Goal: Communication & Community: Answer question/provide support

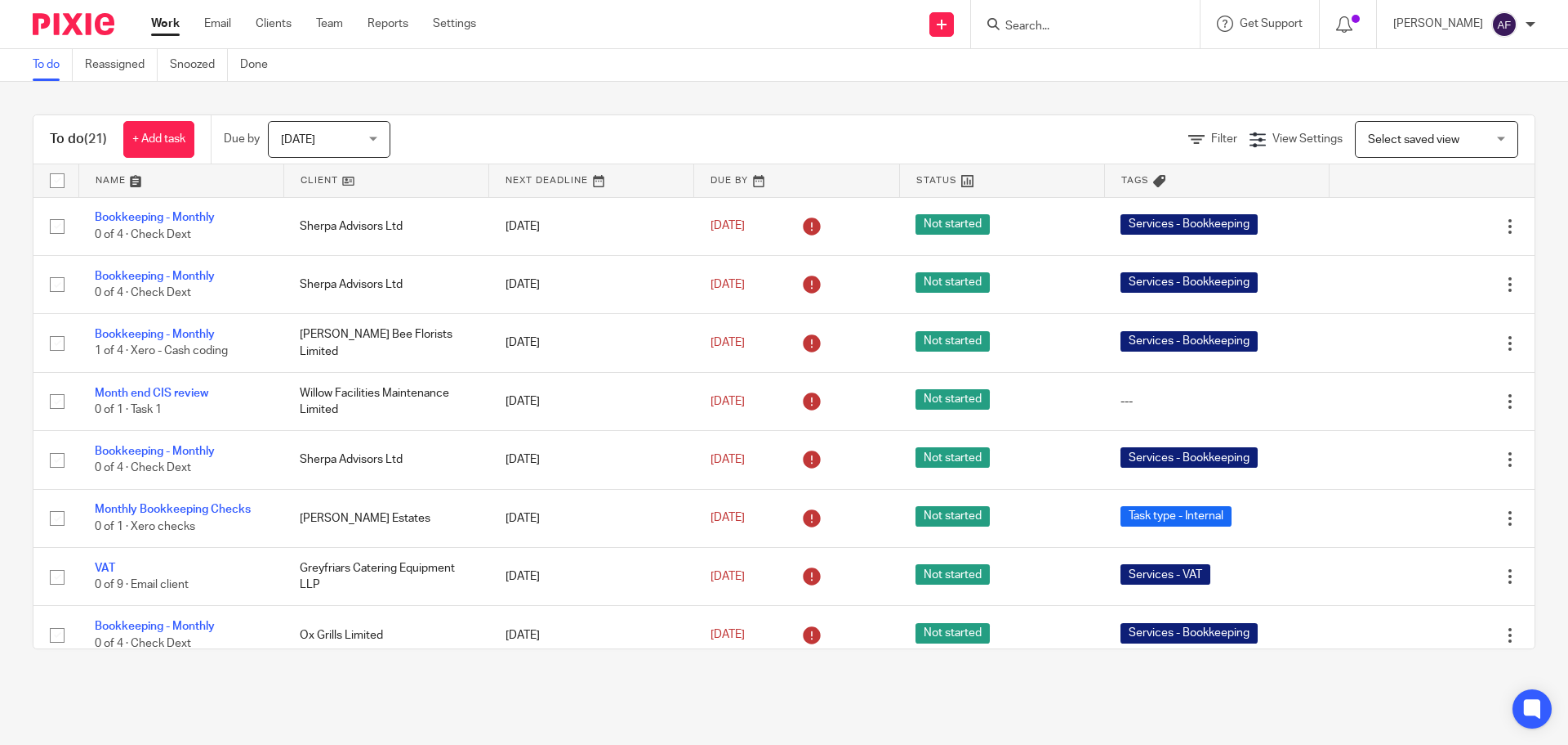
click at [1144, 23] on input "Search" at bounding box center [1076, 27] width 147 height 15
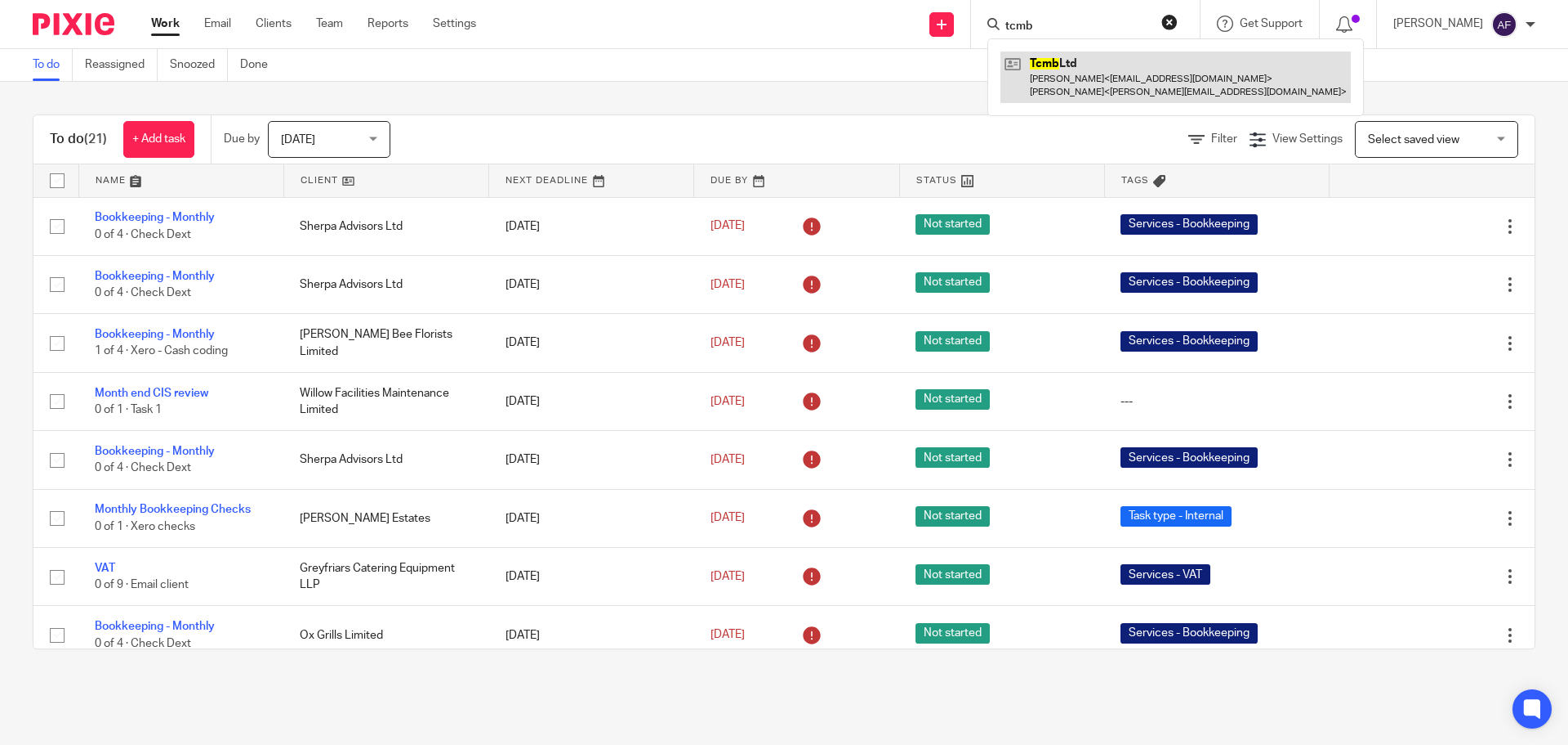
type input "tcmb"
click at [1126, 72] on link at bounding box center [1175, 76] width 351 height 51
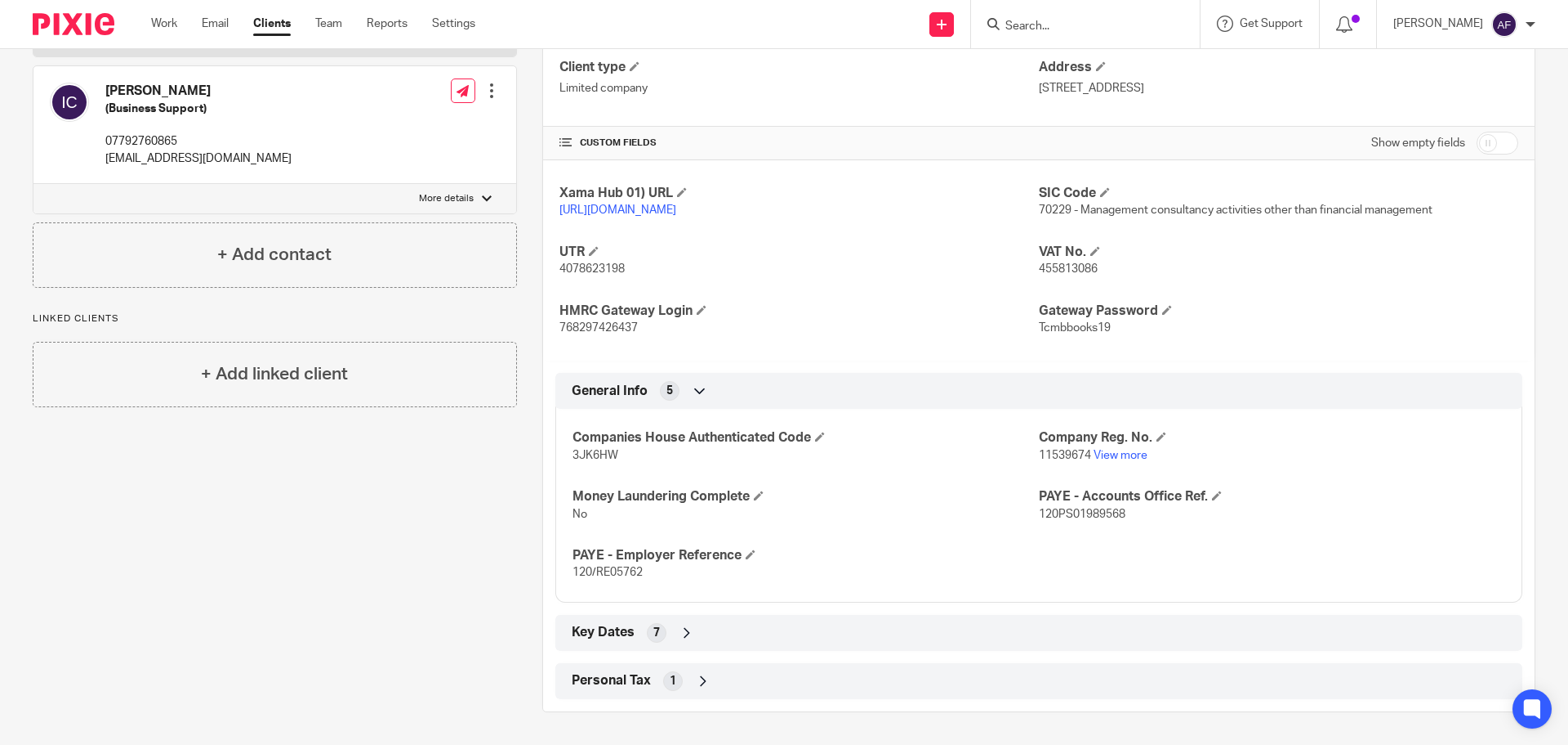
scroll to position [280, 0]
click at [166, 14] on div "Work Email Clients Team Reports Settings Work Email Clients Team Reports Settin…" at bounding box center [317, 24] width 365 height 48
click at [167, 29] on link "Work" at bounding box center [164, 24] width 26 height 16
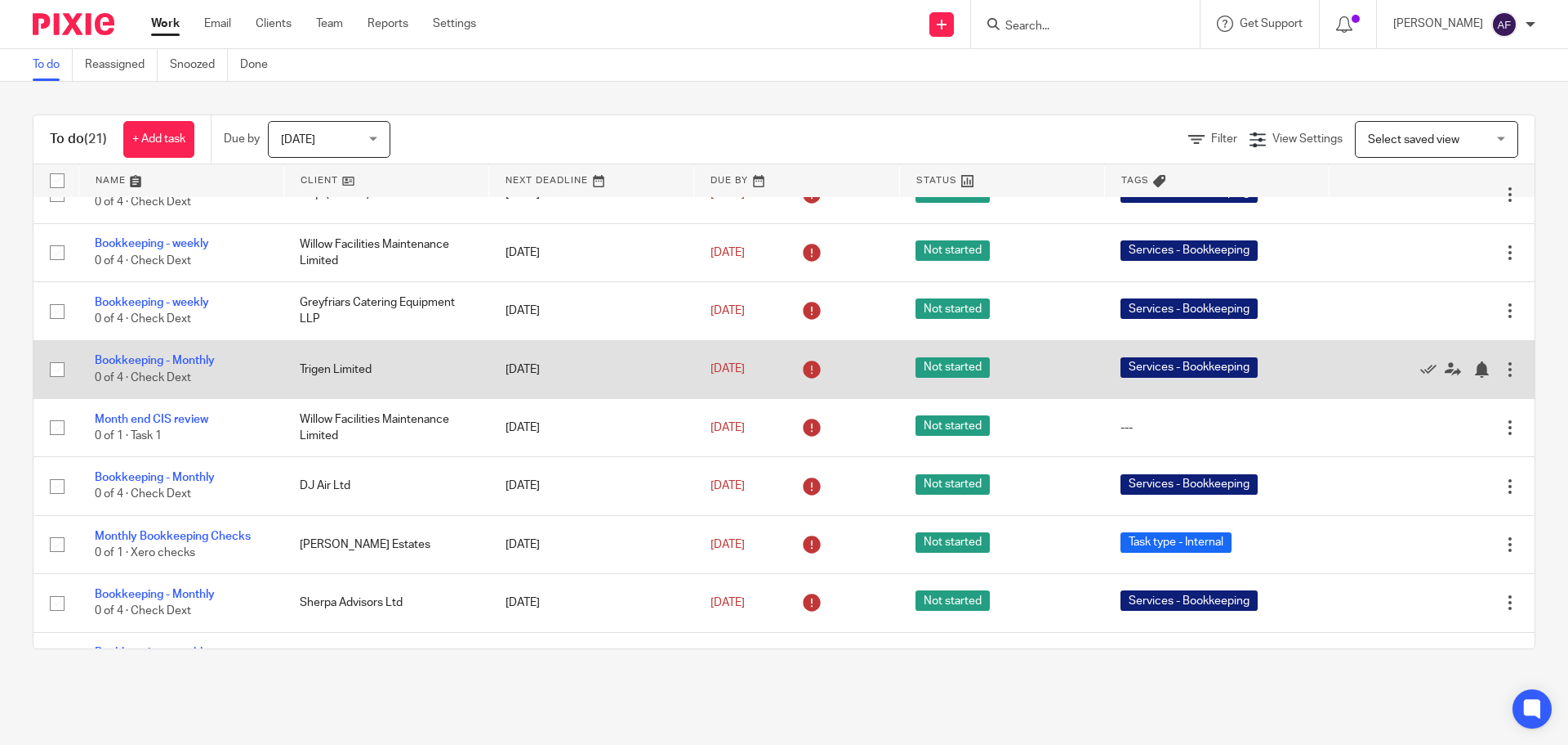
scroll to position [529, 0]
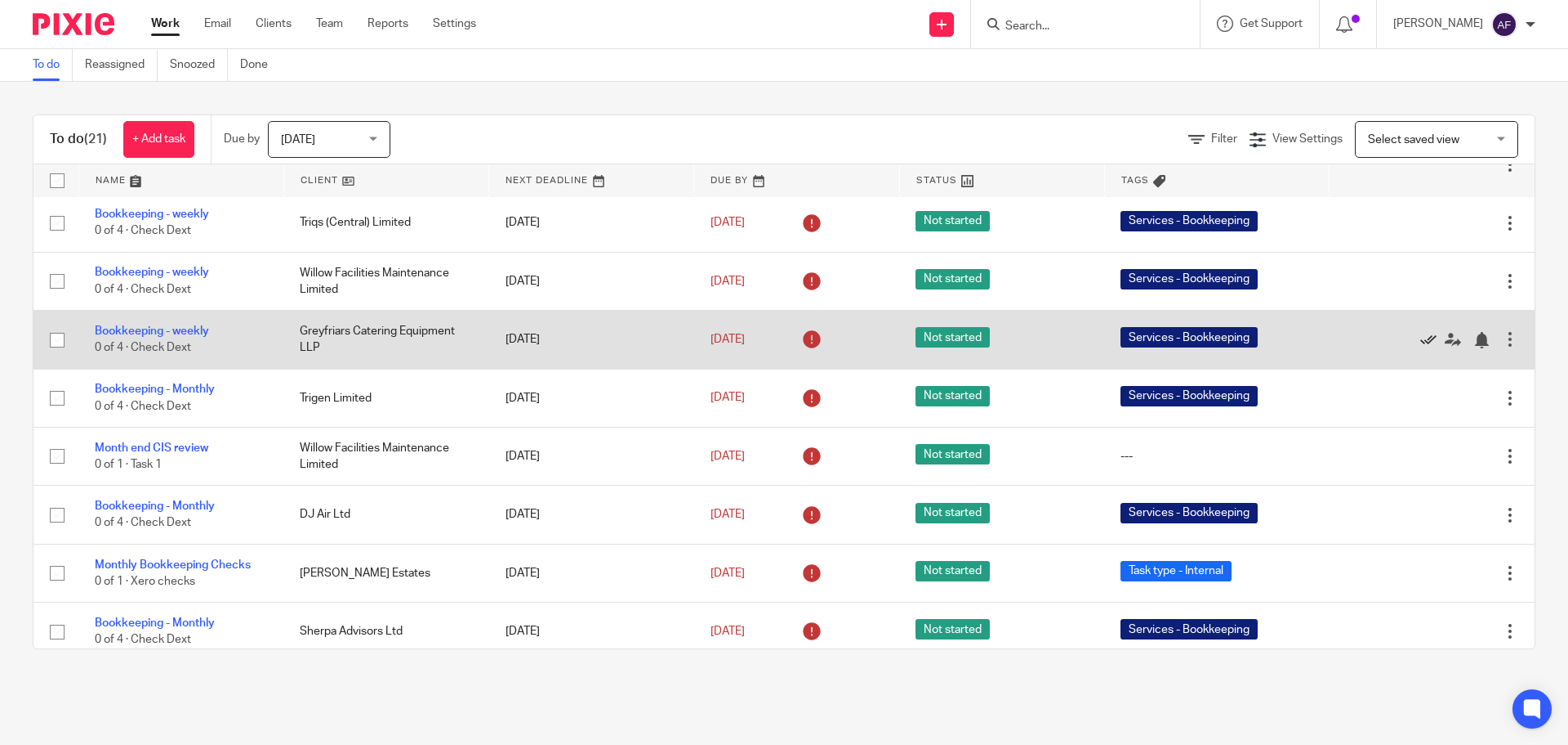
click at [1420, 341] on icon at bounding box center [1428, 340] width 16 height 16
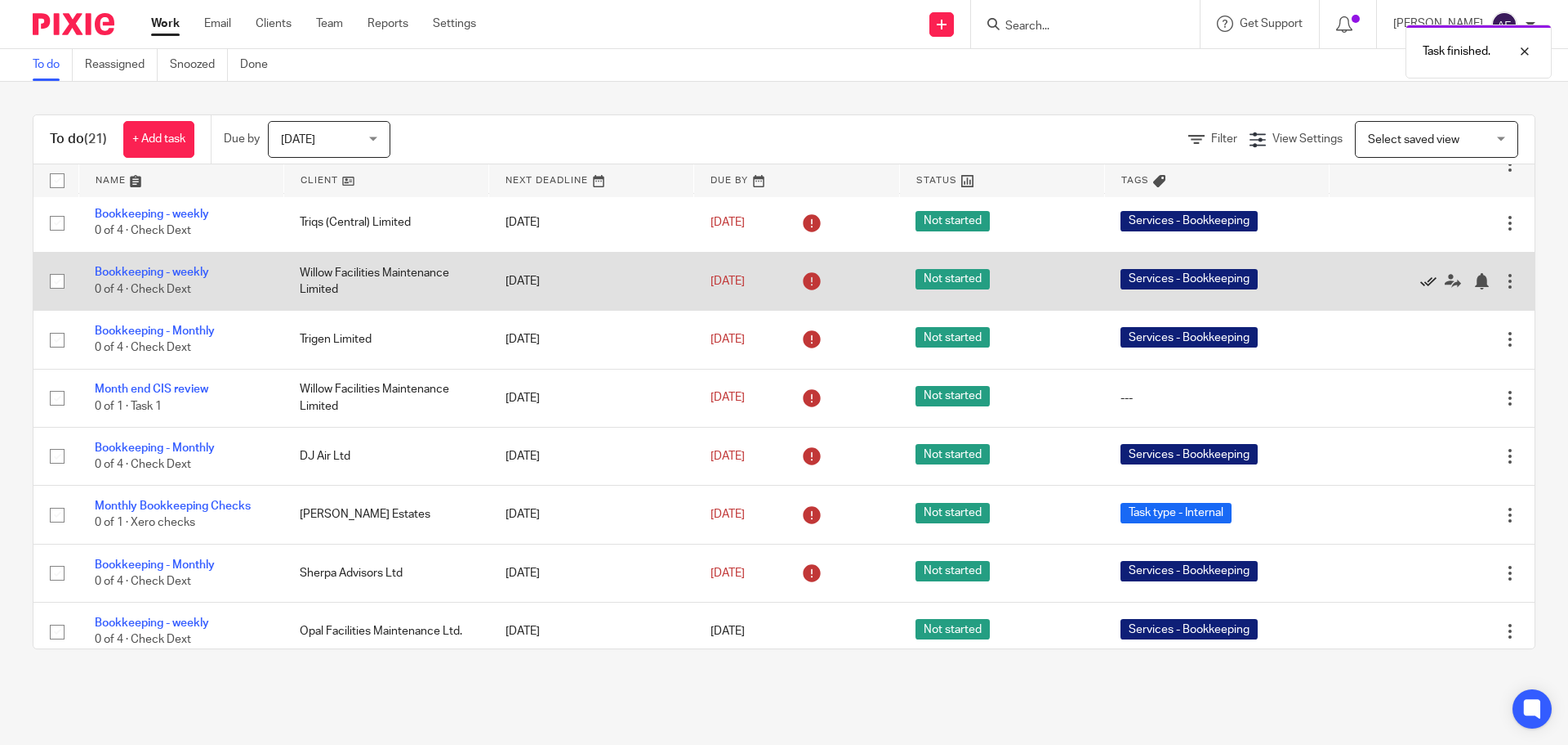
click at [1420, 283] on icon at bounding box center [1428, 281] width 16 height 16
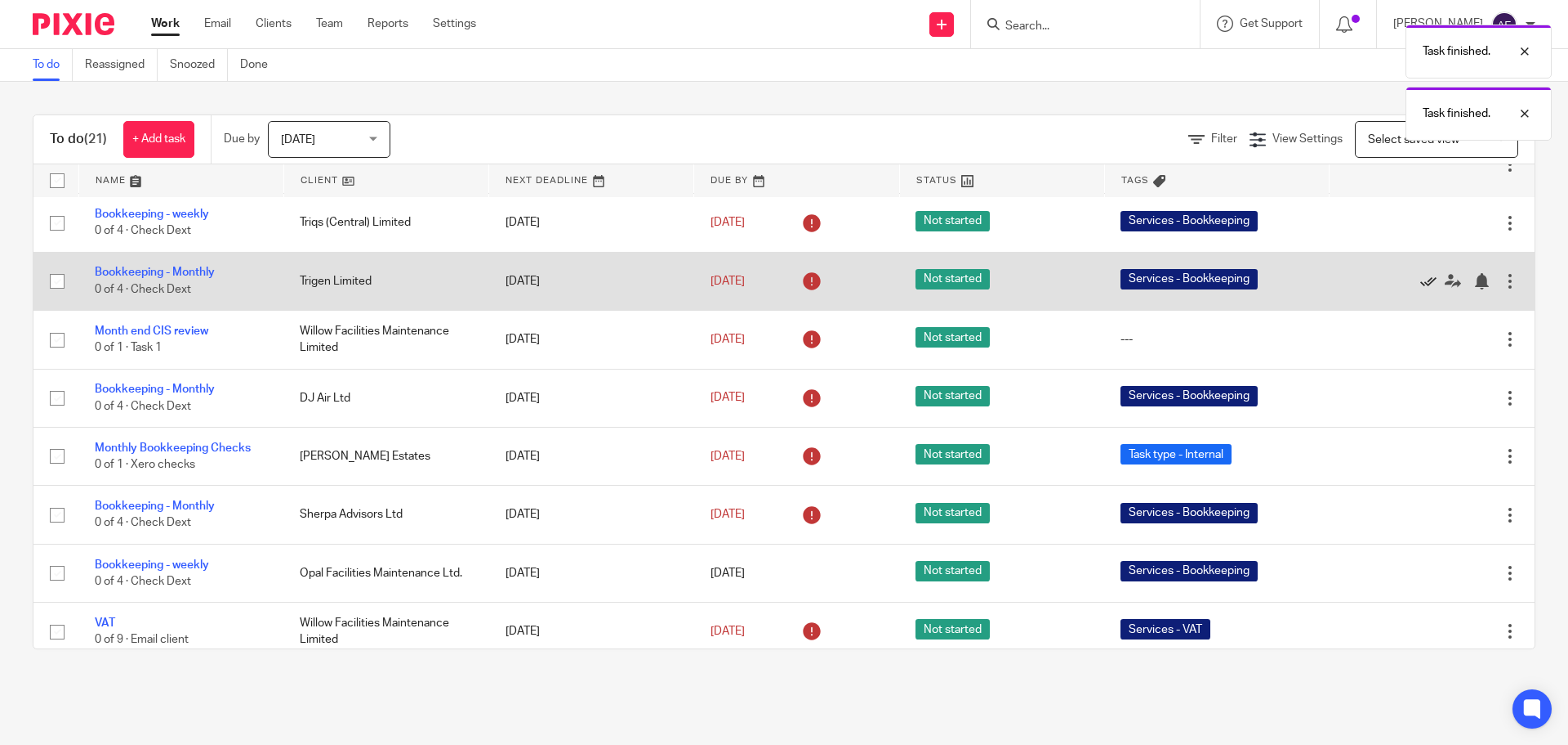
scroll to position [447, 0]
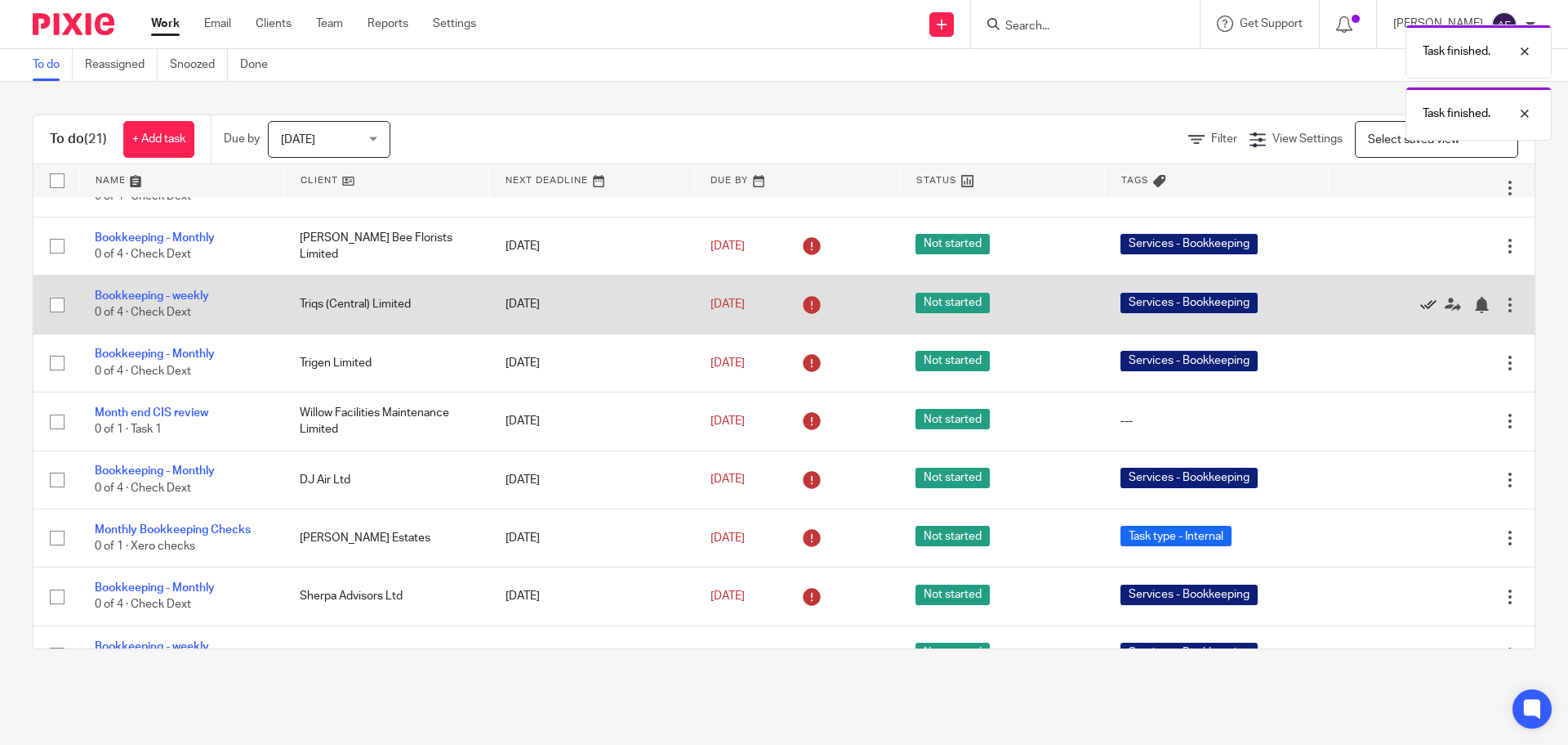
click at [1420, 305] on icon at bounding box center [1428, 305] width 16 height 16
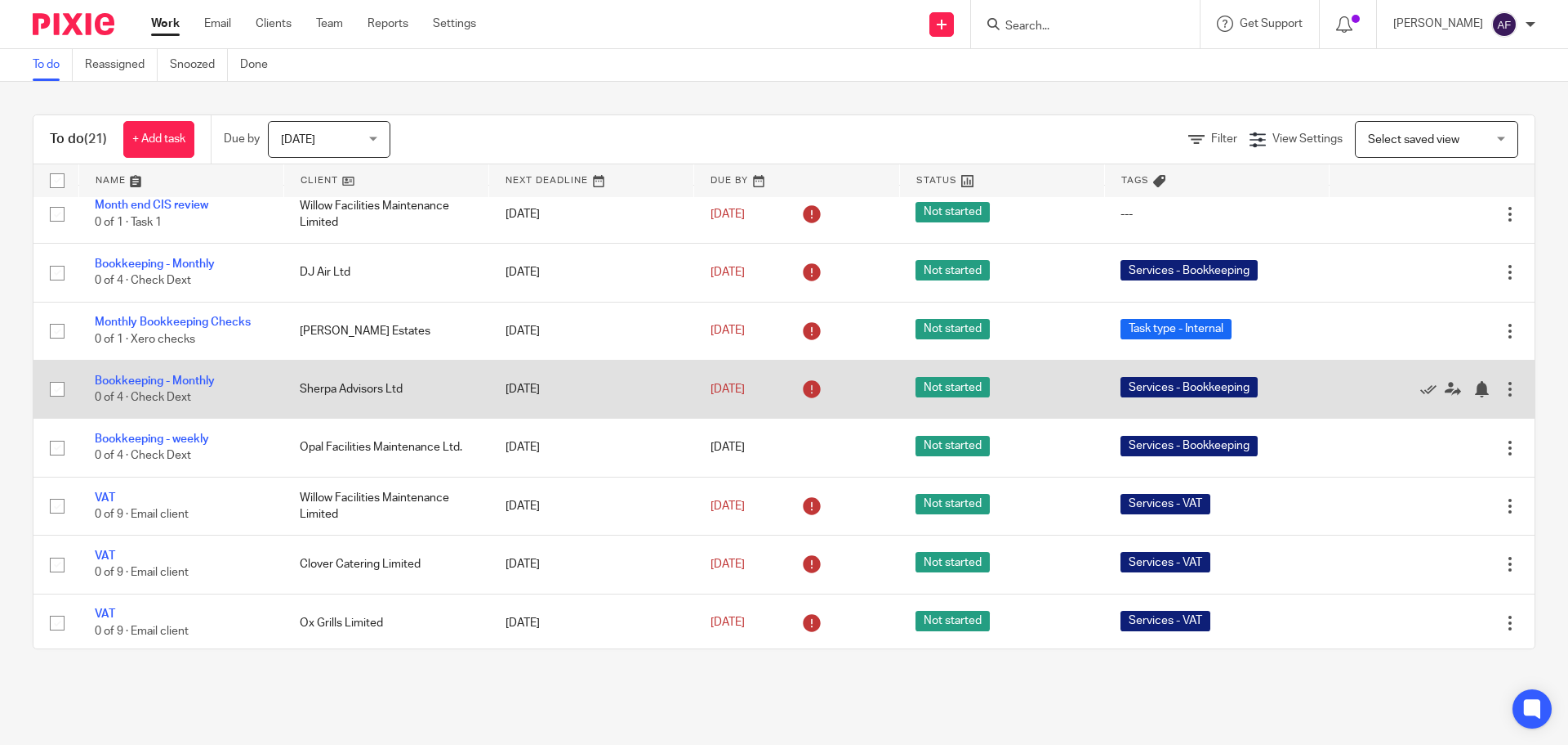
scroll to position [599, 0]
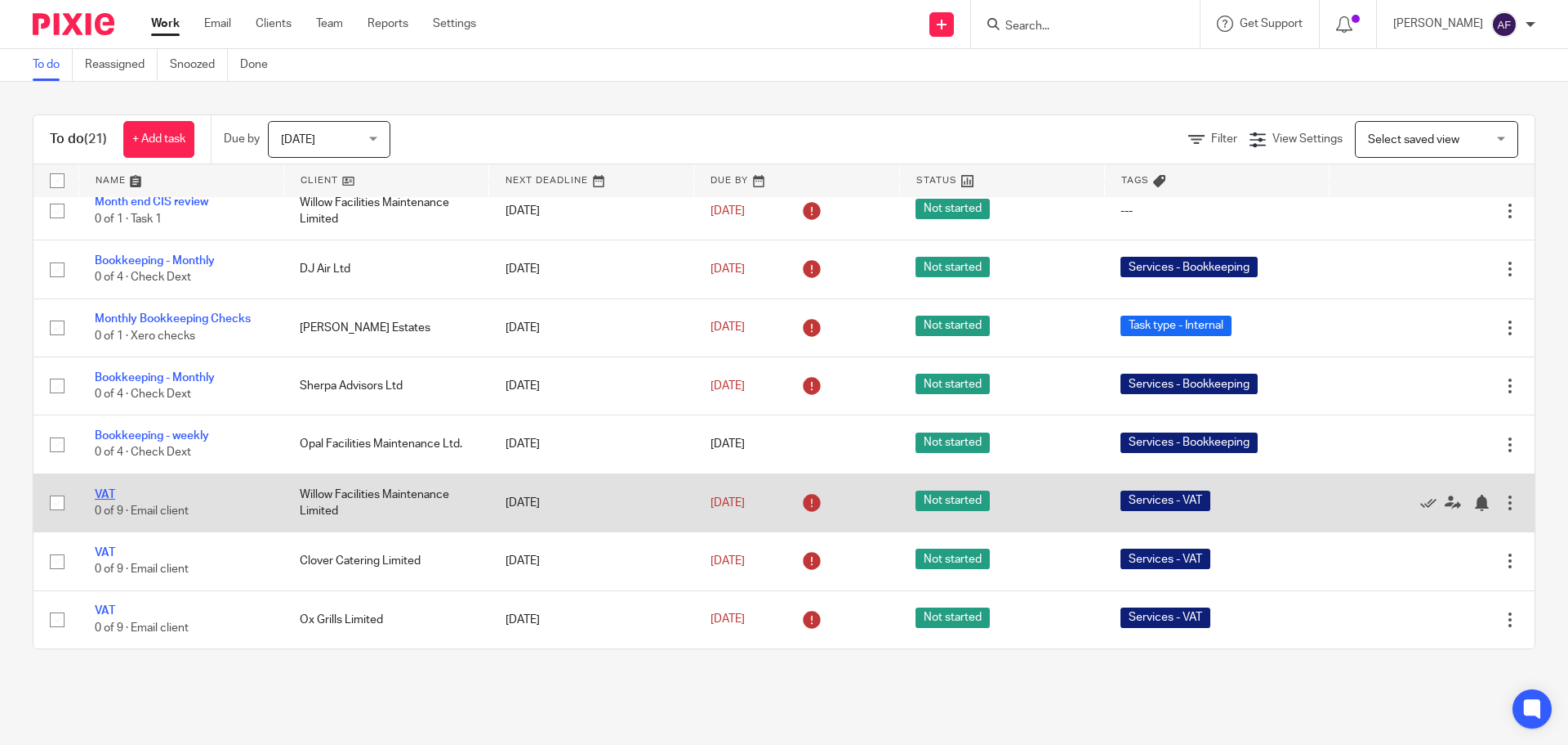
click at [105, 492] on link "VAT" at bounding box center [105, 494] width 20 height 11
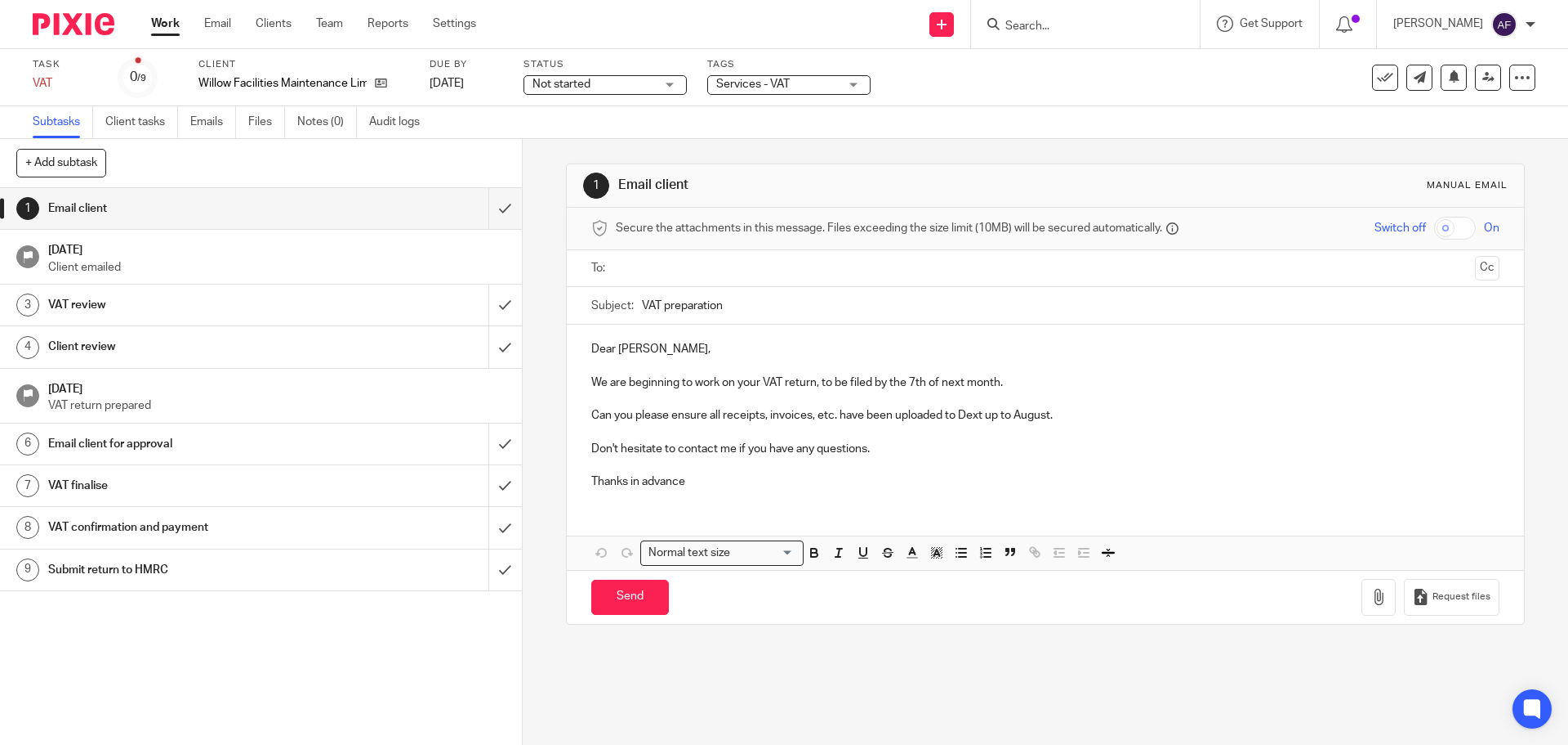
click at [678, 267] on input "text" at bounding box center [1044, 268] width 846 height 19
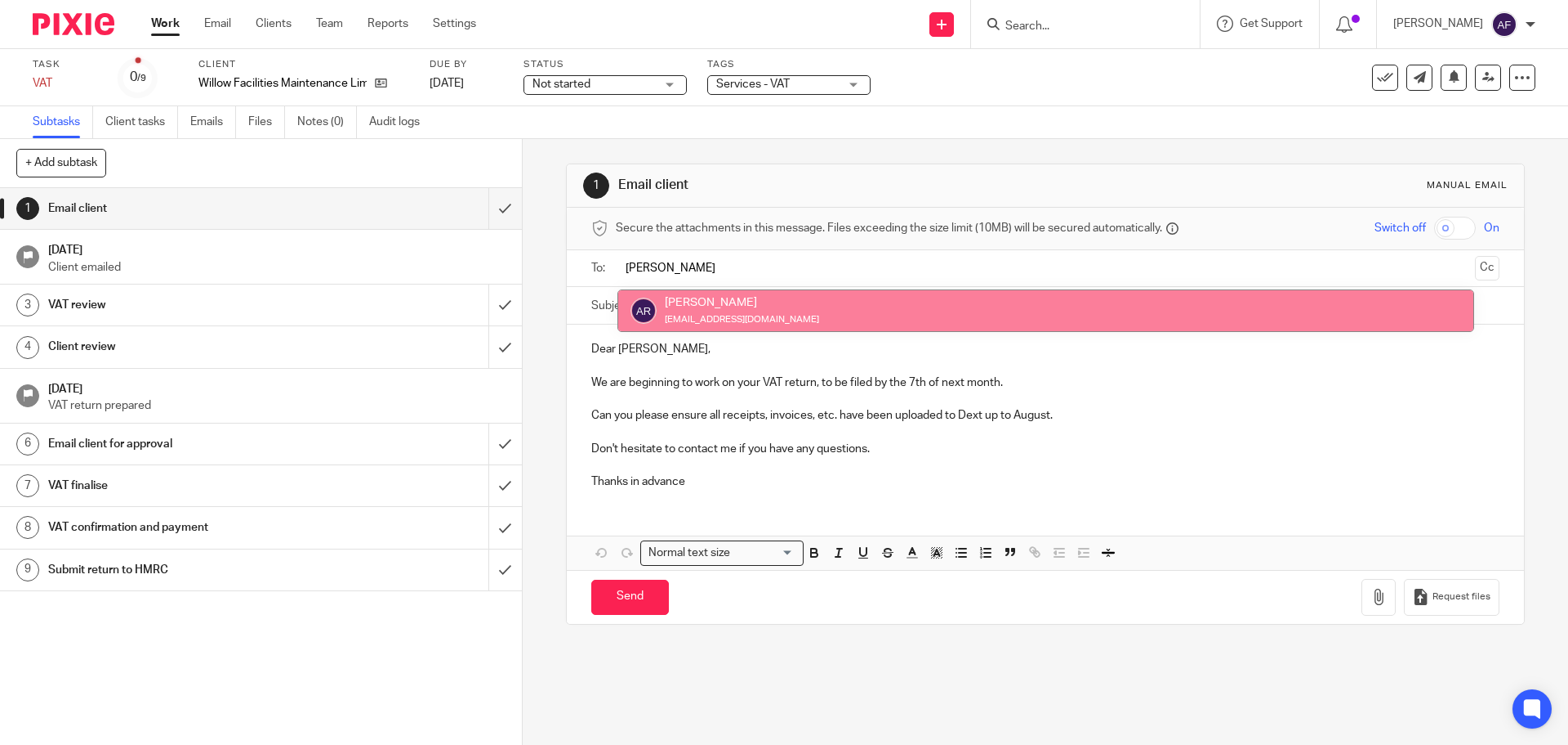
type input "[PERSON_NAME]"
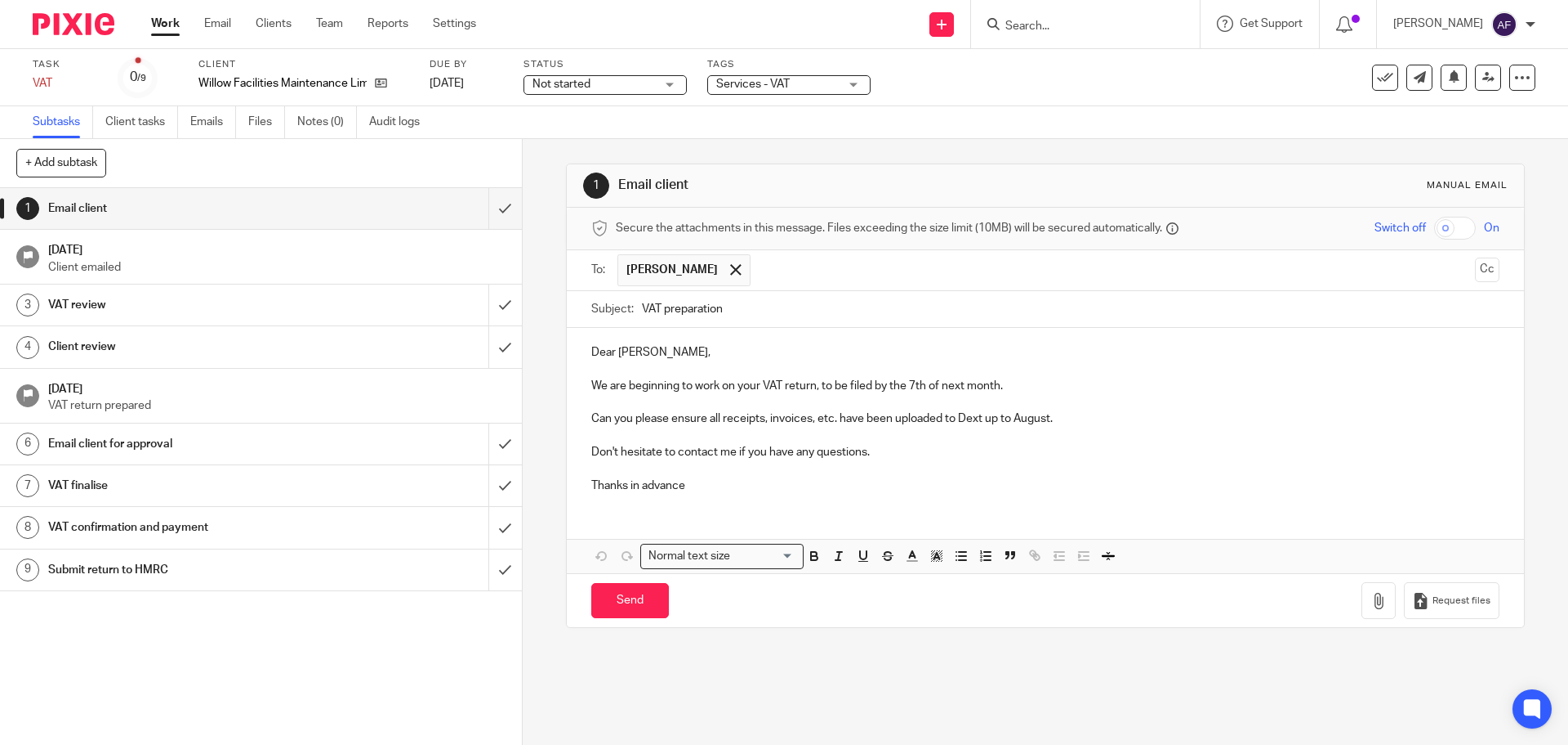
click at [629, 354] on p "Dear Antony," at bounding box center [1045, 352] width 907 height 16
click at [1030, 443] on div "Hi Tony, We are beginning to work on your VAT return, to be filed by the 7th of…" at bounding box center [1044, 416] width 956 height 177
click at [1116, 464] on p at bounding box center [1045, 468] width 907 height 16
click at [623, 598] on input "Send" at bounding box center [631, 600] width 78 height 35
type input "Sent"
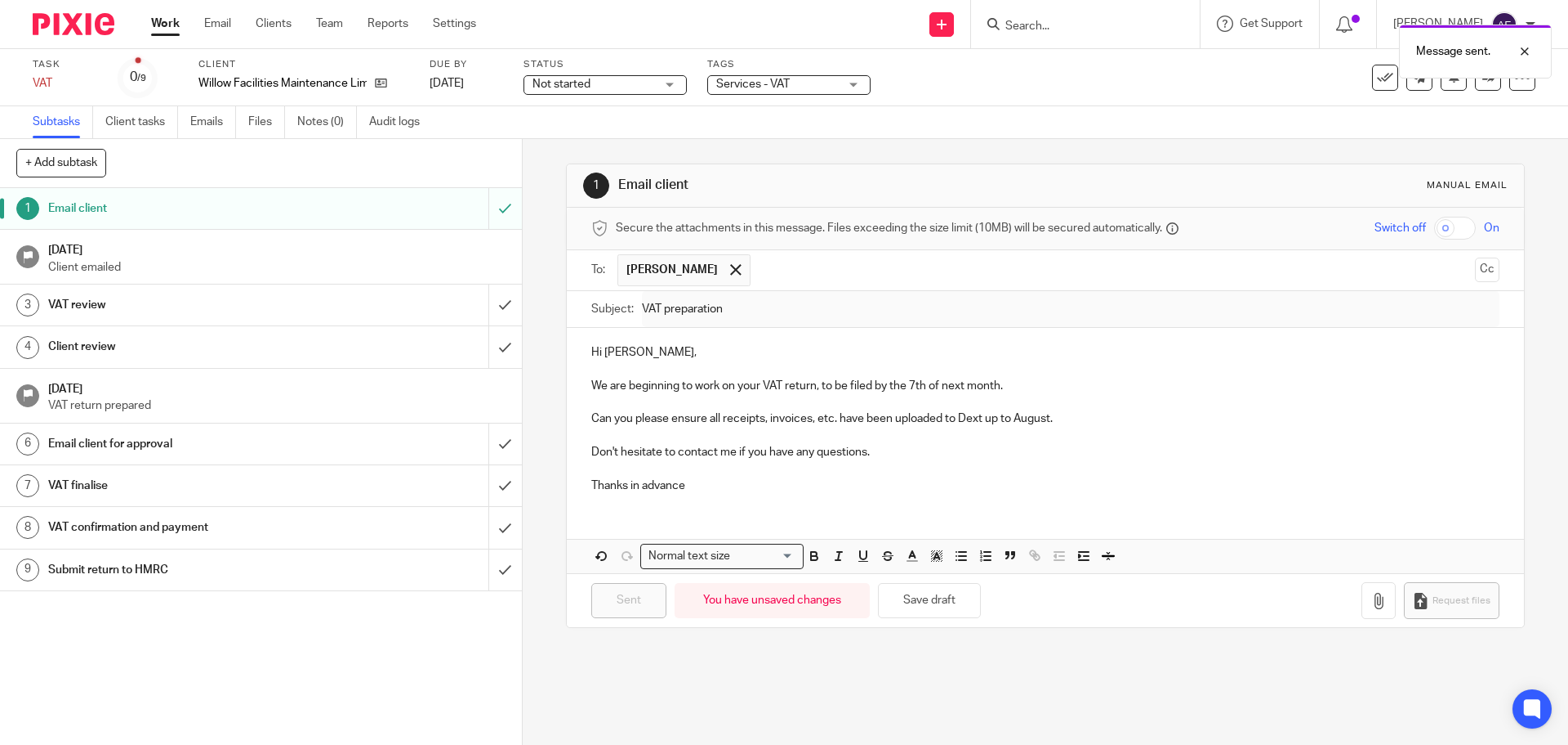
click at [172, 25] on link "Work" at bounding box center [165, 24] width 29 height 16
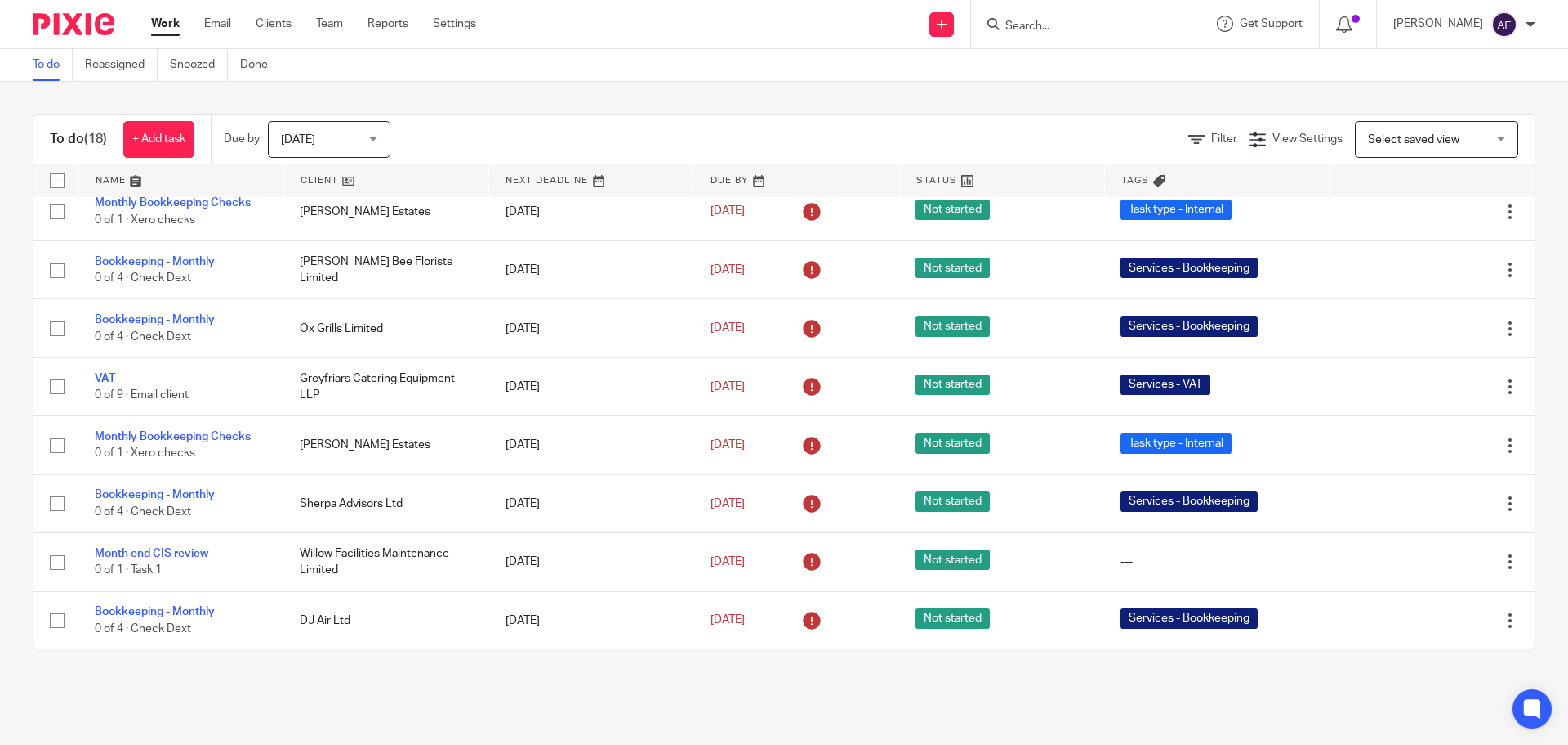
scroll to position [599, 0]
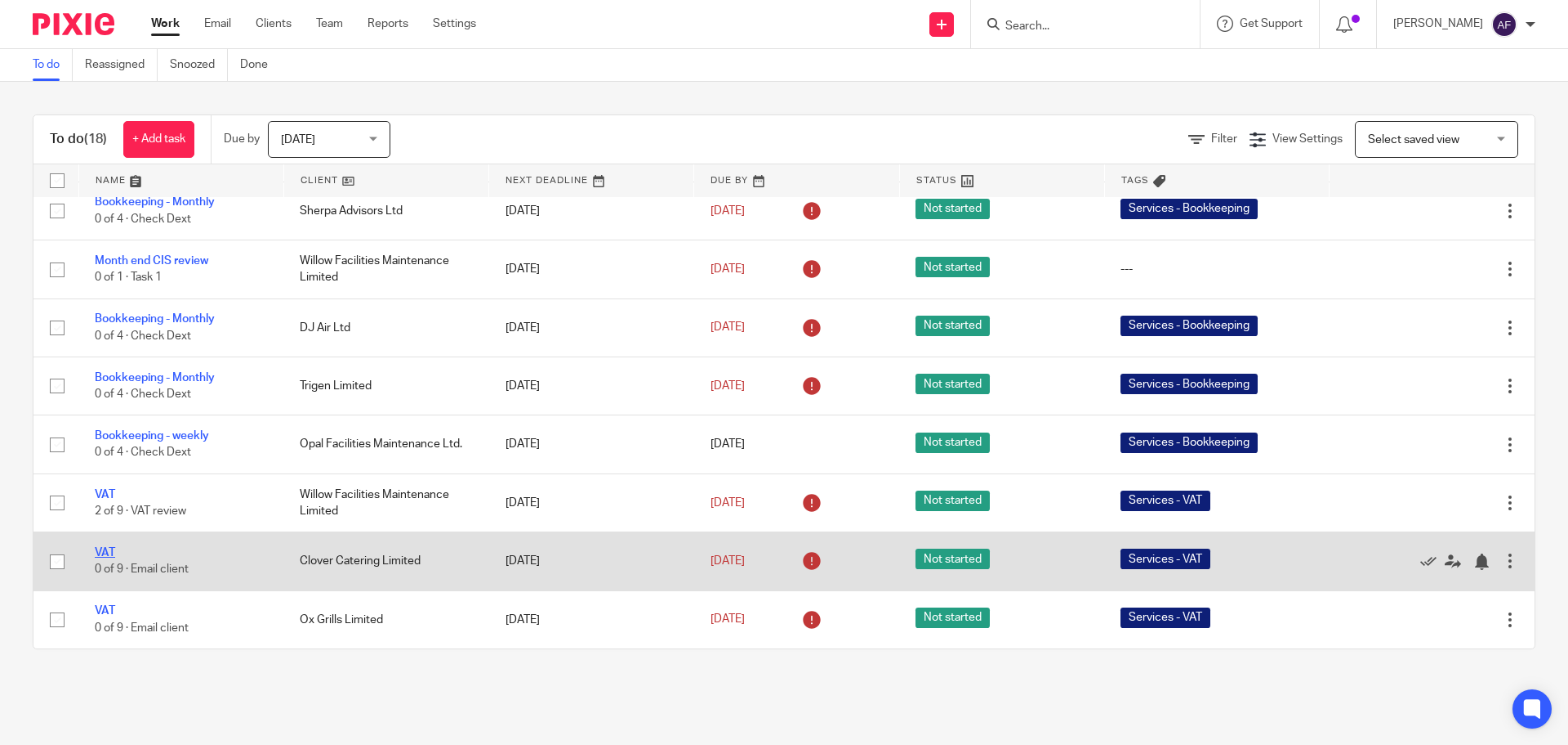
click at [109, 549] on link "VAT" at bounding box center [105, 552] width 20 height 11
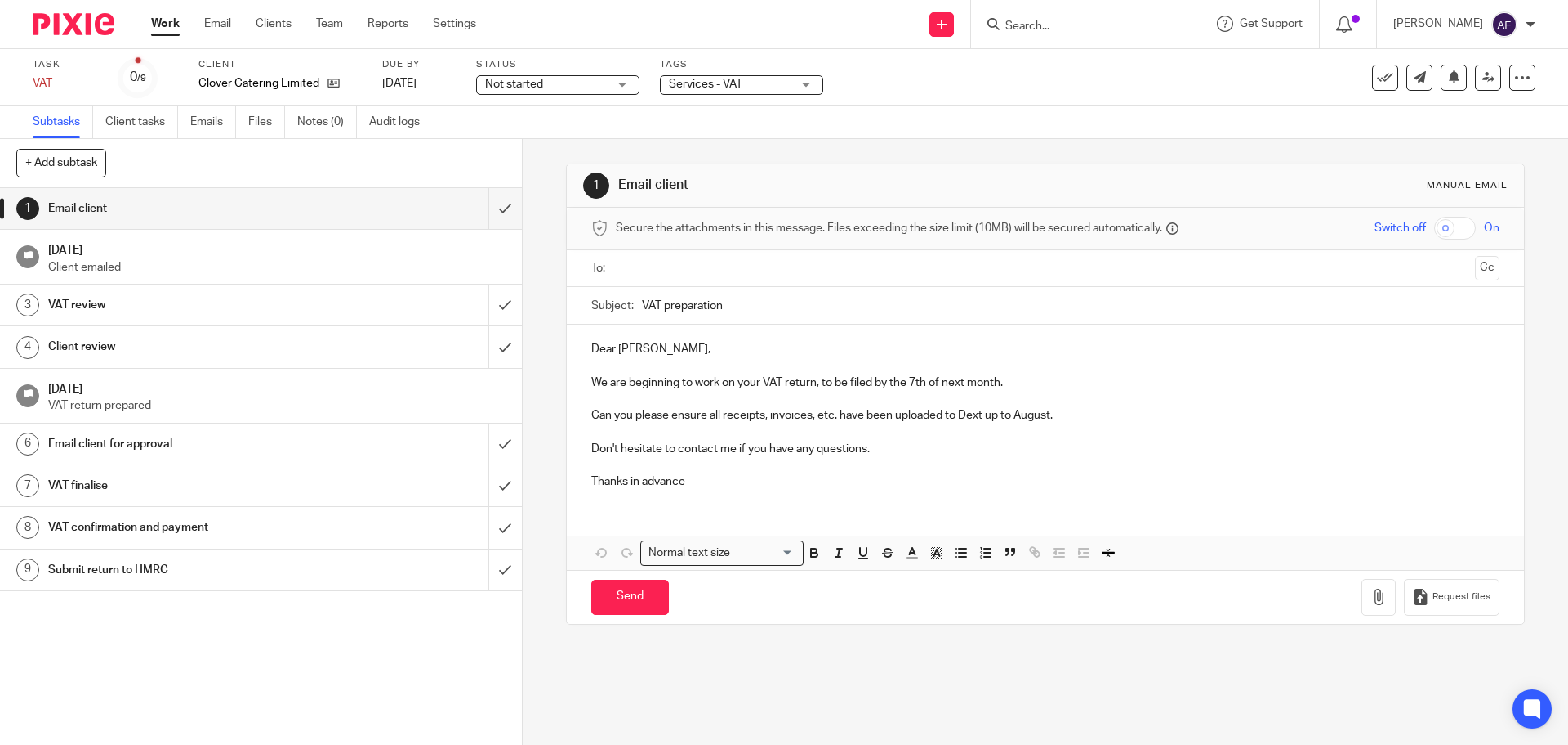
click at [641, 260] on input "text" at bounding box center [1044, 268] width 846 height 19
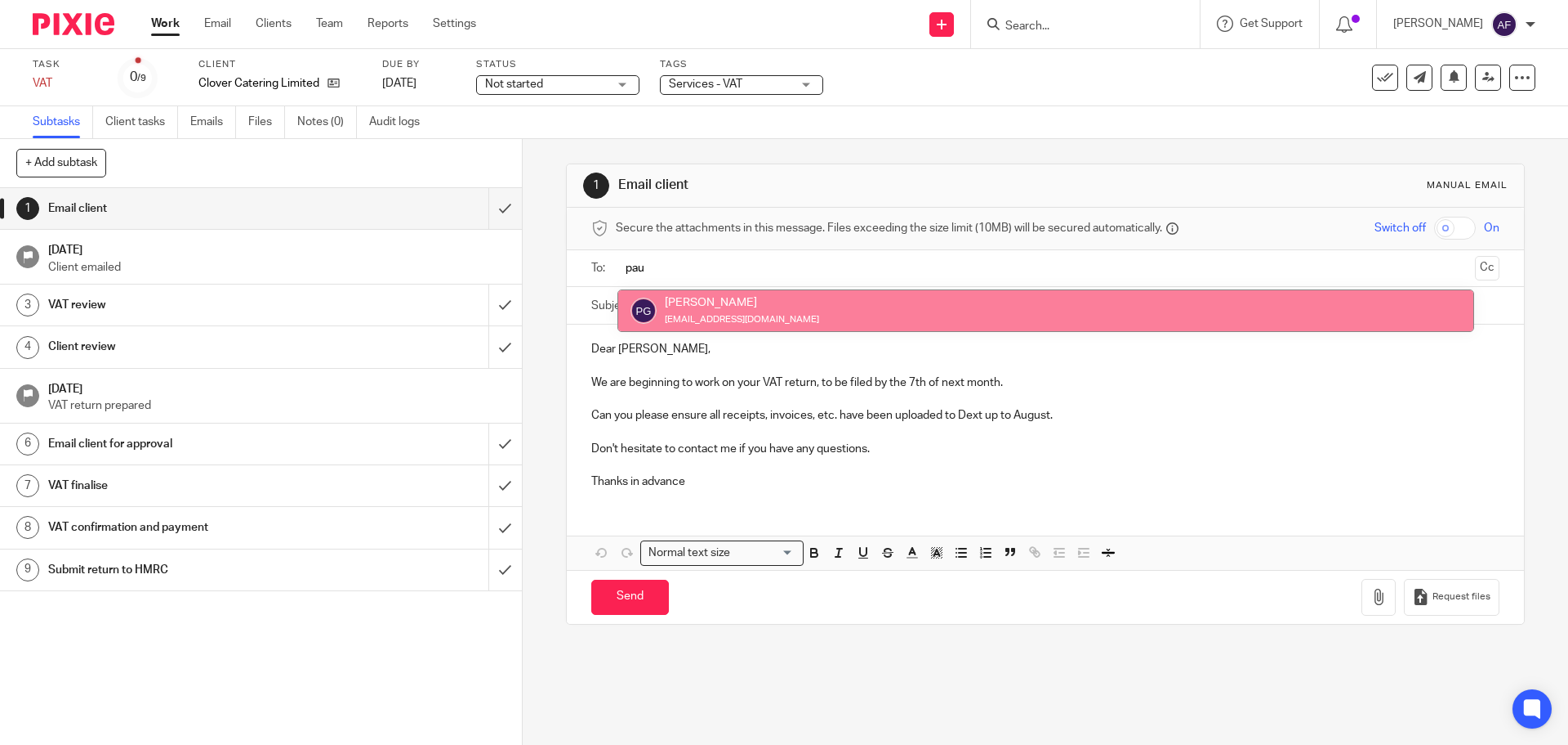
type input "pau"
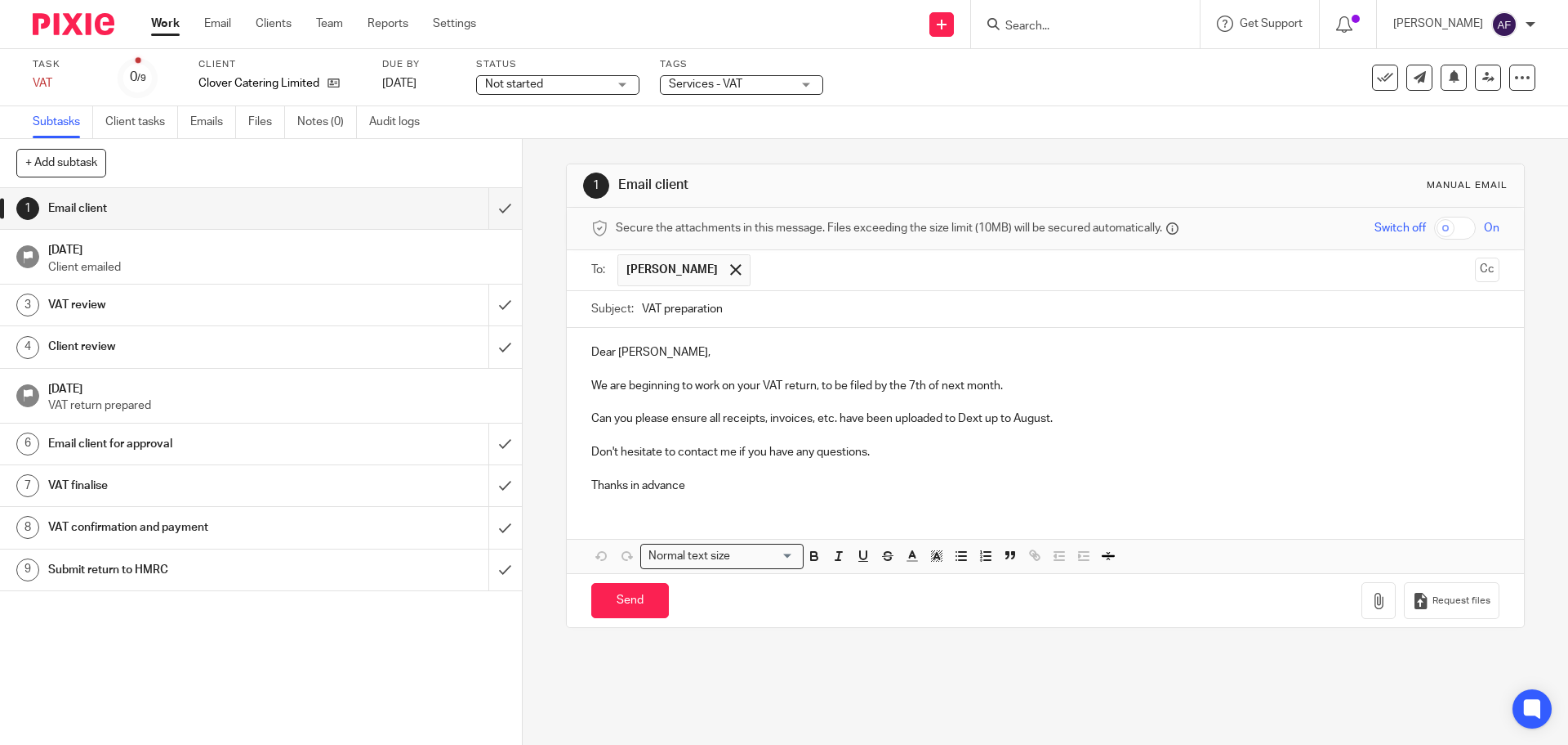
click at [606, 356] on p "Dear [PERSON_NAME]," at bounding box center [1045, 352] width 907 height 16
click at [612, 349] on p "Dear [PERSON_NAME]," at bounding box center [1045, 352] width 907 height 16
drag, startPoint x: 625, startPoint y: 358, endPoint x: 651, endPoint y: 371, distance: 29.1
click at [626, 358] on p "Hi [PERSON_NAME]," at bounding box center [1045, 352] width 907 height 16
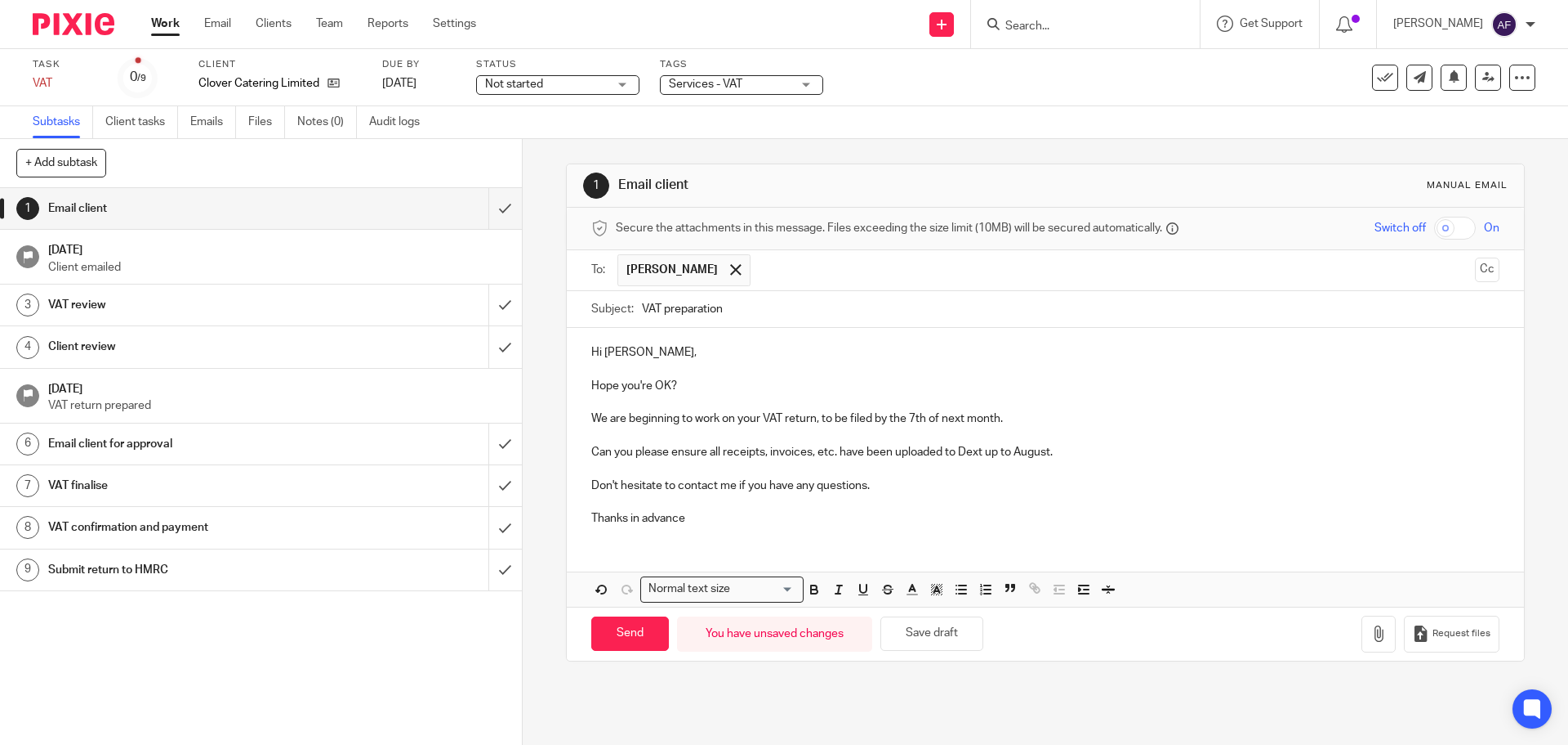
click at [957, 503] on p at bounding box center [1045, 502] width 907 height 16
click at [637, 633] on input "Send" at bounding box center [631, 633] width 78 height 35
type input "Sent"
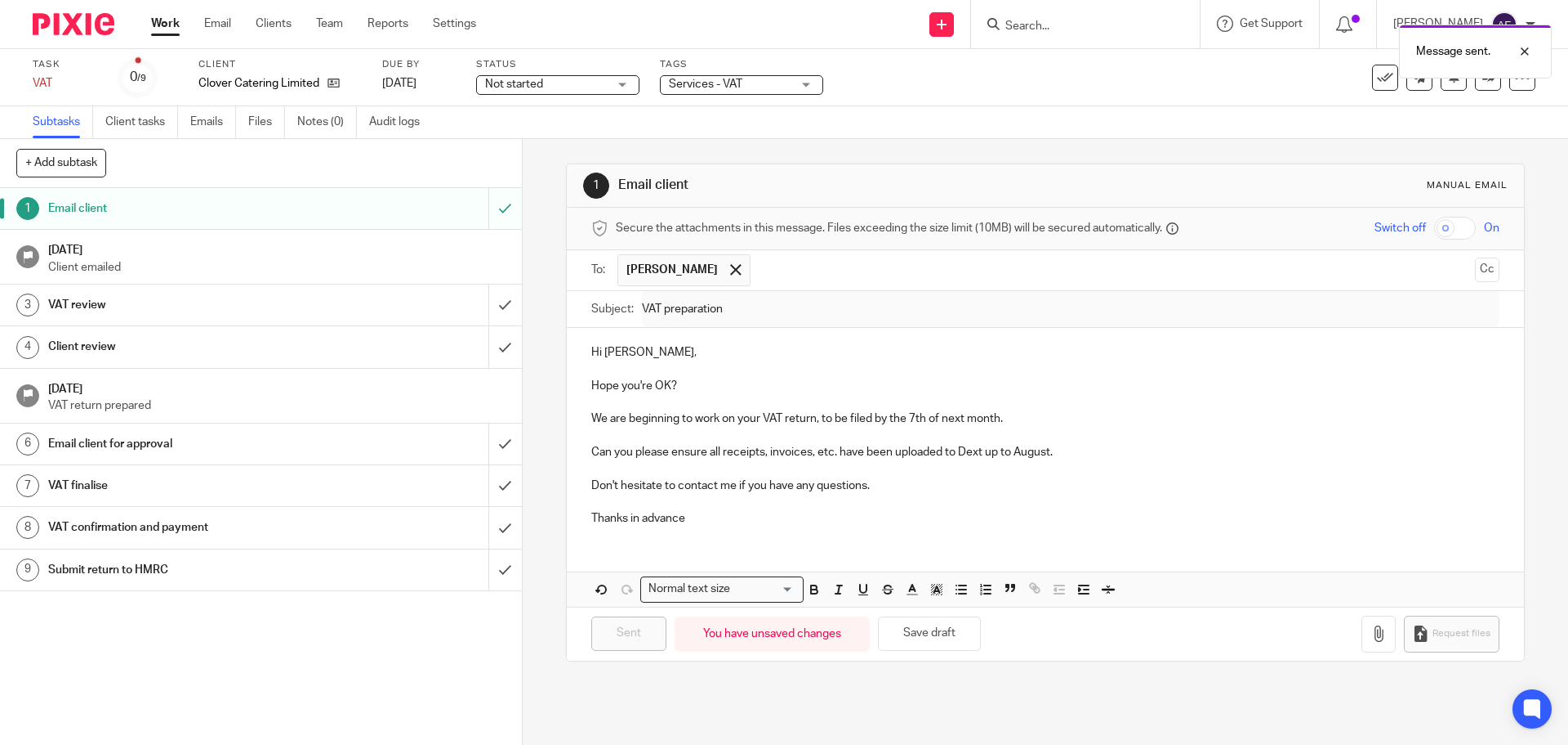
click at [172, 20] on link "Work" at bounding box center [165, 24] width 29 height 16
